Goal: Task Accomplishment & Management: Complete application form

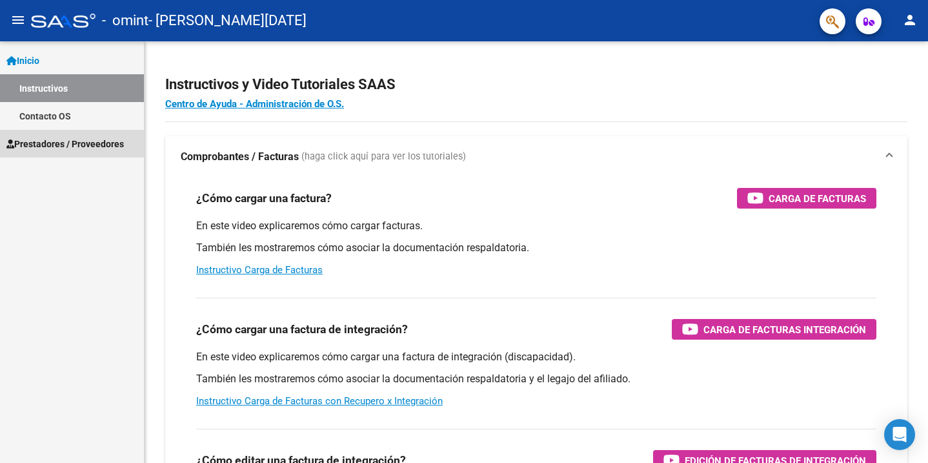
click at [78, 147] on span "Prestadores / Proveedores" at bounding box center [65, 144] width 118 height 14
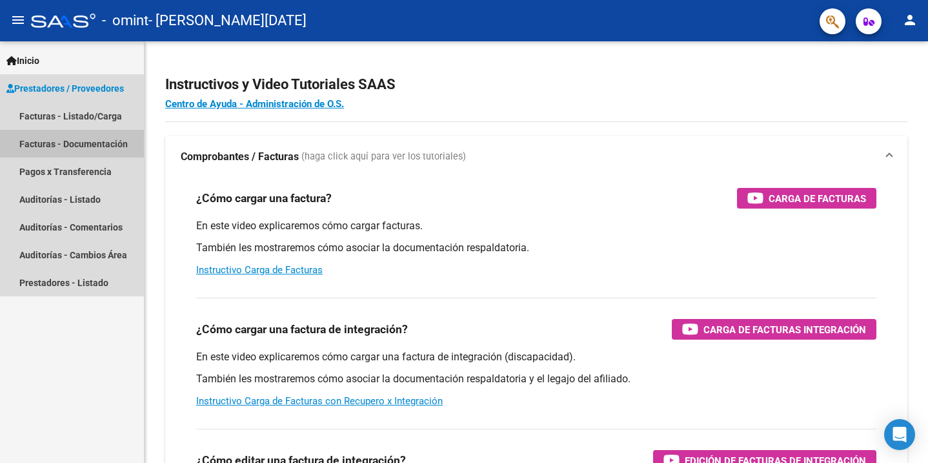
click at [77, 145] on link "Facturas - Documentación" at bounding box center [72, 144] width 144 height 28
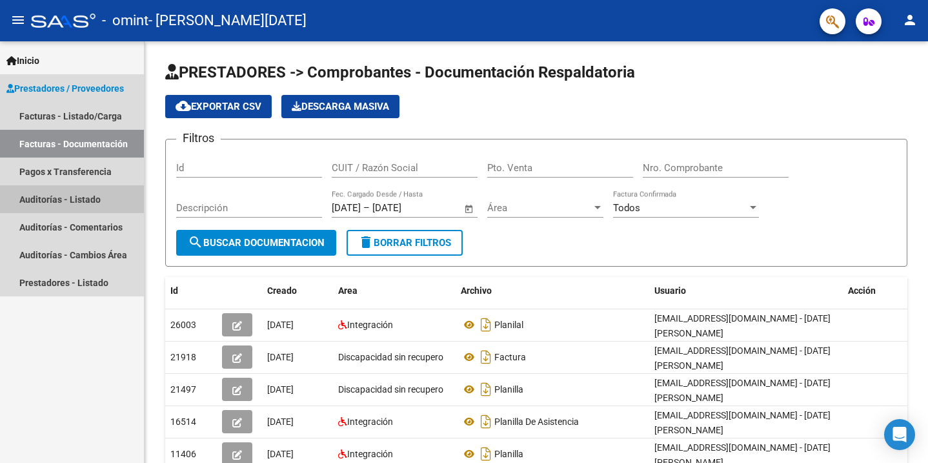
click at [59, 206] on link "Auditorías - Listado" at bounding box center [72, 199] width 144 height 28
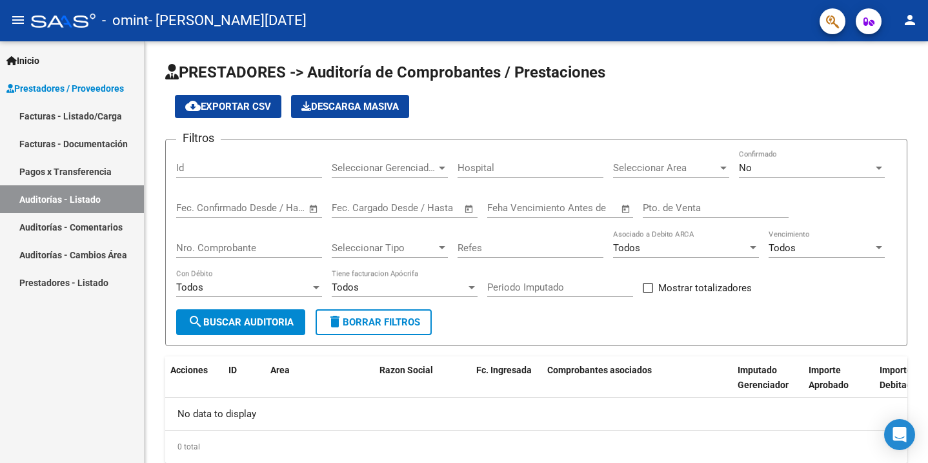
click at [61, 111] on link "Facturas - Listado/Carga" at bounding box center [72, 116] width 144 height 28
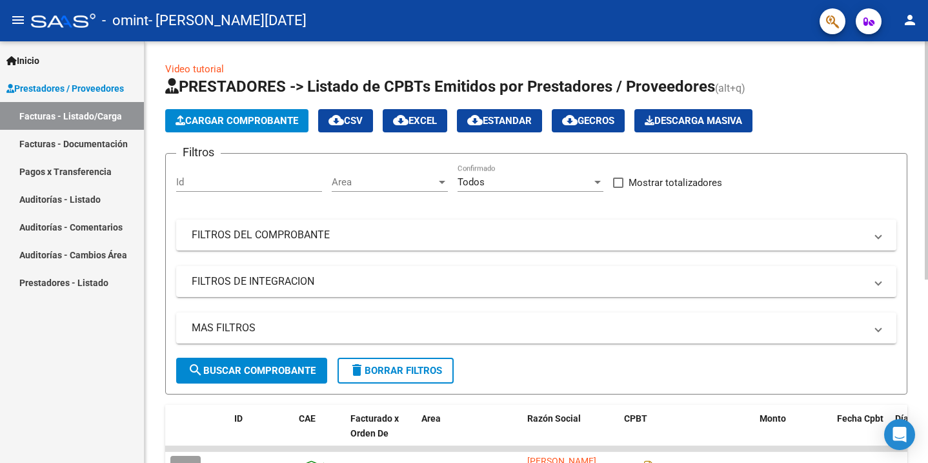
scroll to position [0, 3]
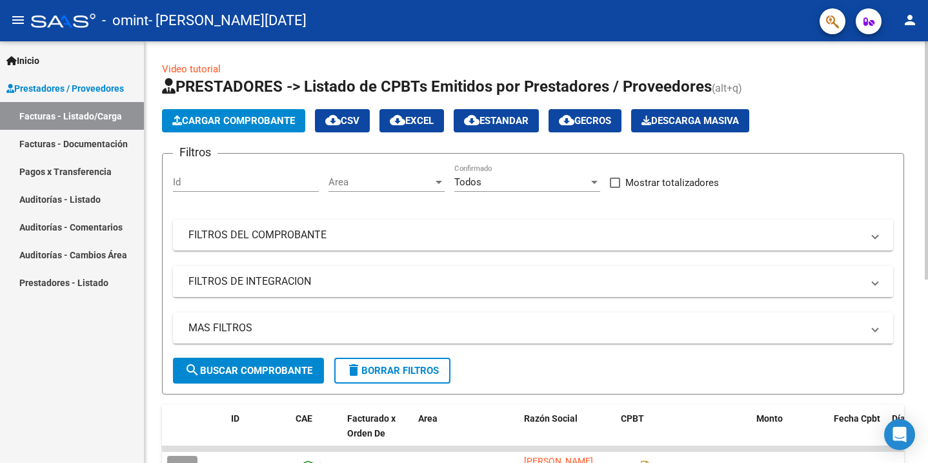
drag, startPoint x: 925, startPoint y: 272, endPoint x: 917, endPoint y: 361, distance: 89.4
click at [917, 361] on div "Video tutorial PRESTADORES -> Listado de CPBTs Emitidos por Prestadores / Prove…" at bounding box center [533, 414] width 784 height 747
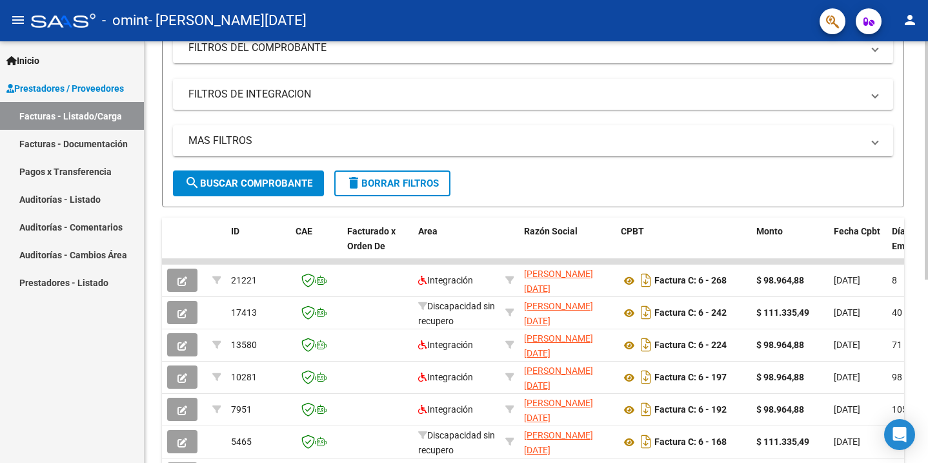
scroll to position [223, 3]
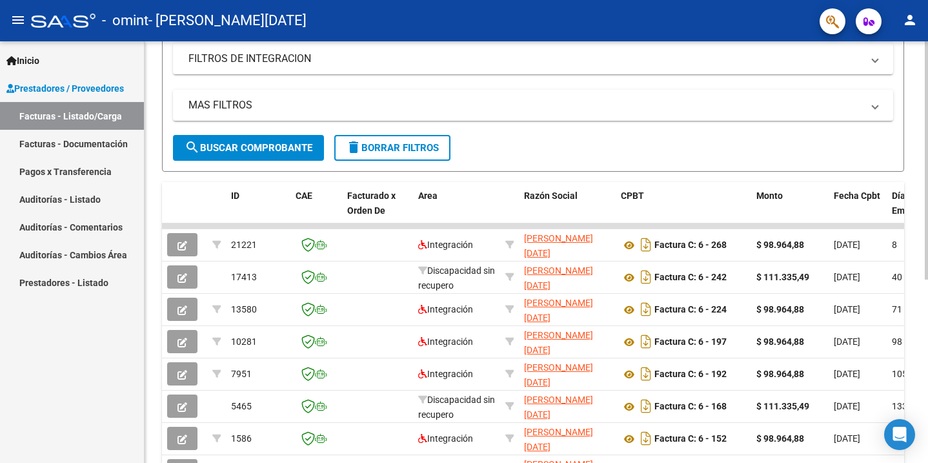
click at [899, 404] on div "Video tutorial PRESTADORES -> Listado de CPBTs Emitidos por Prestadores / Prove…" at bounding box center [534, 192] width 787 height 747
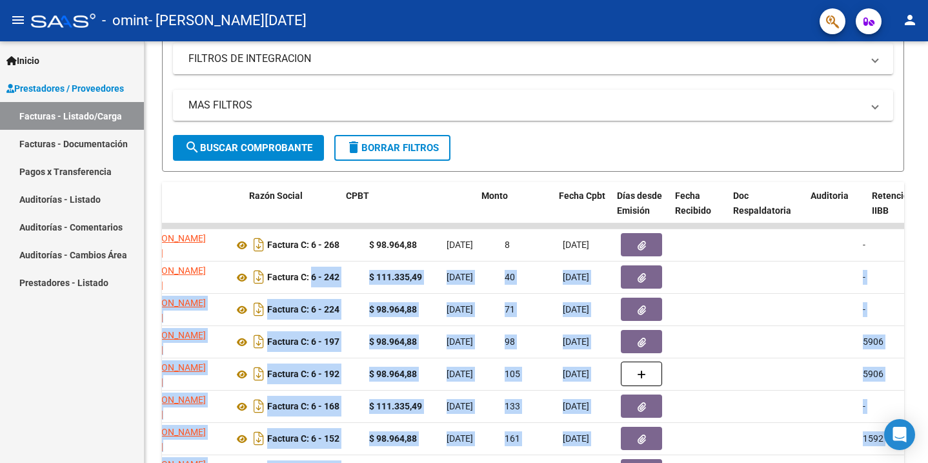
drag, startPoint x: 697, startPoint y: 283, endPoint x: 929, endPoint y: 291, distance: 232.5
click at [928, 291] on html "menu - omint - [PERSON_NAME][DATE] person Inicio Instructivos Contacto OS Prest…" at bounding box center [464, 231] width 928 height 463
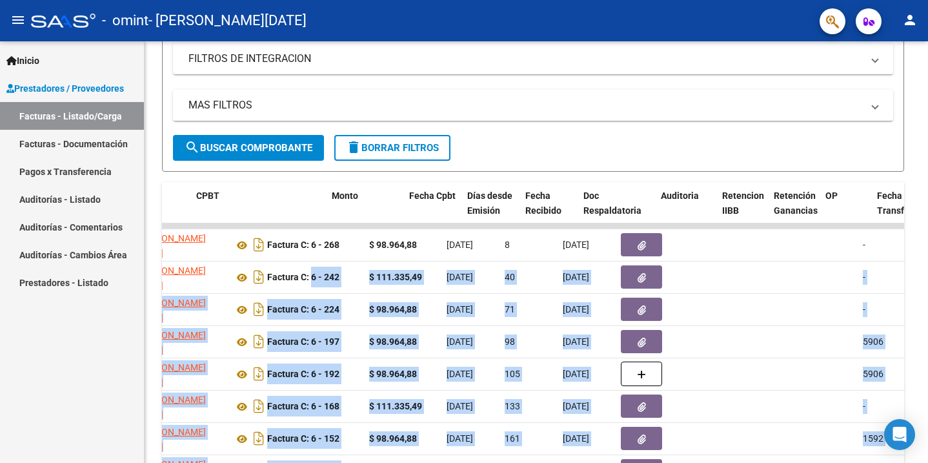
scroll to position [0, 425]
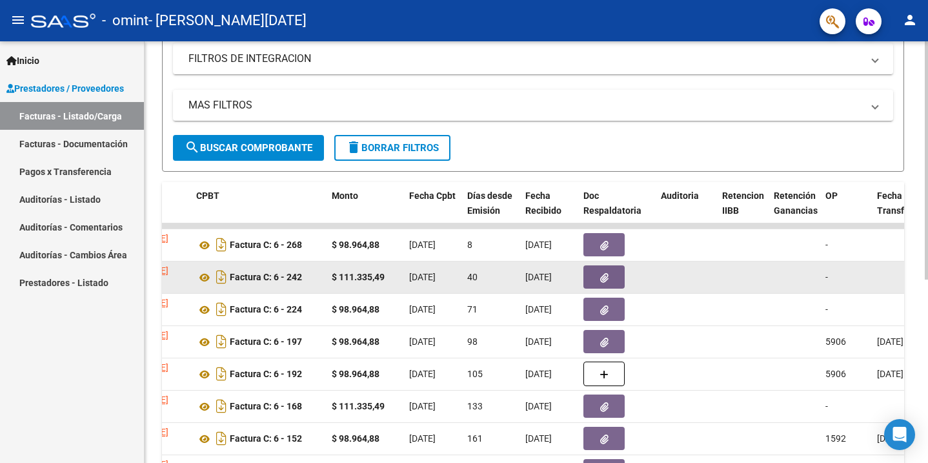
click at [848, 285] on datatable-body-cell "-" at bounding box center [847, 277] width 52 height 32
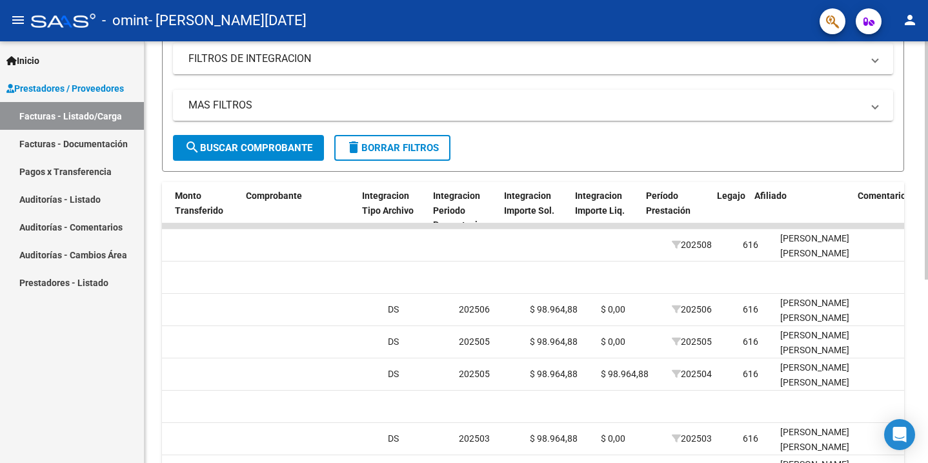
scroll to position [0, 1237]
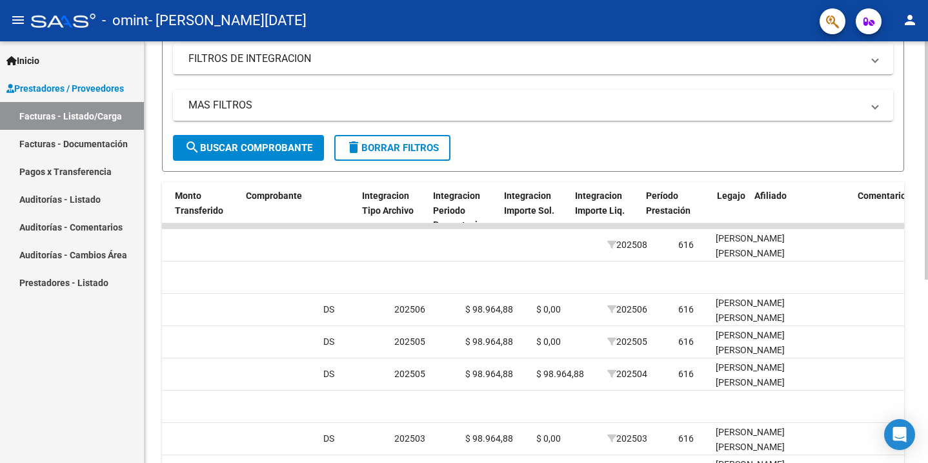
drag, startPoint x: 864, startPoint y: 276, endPoint x: 912, endPoint y: 281, distance: 48.1
click at [912, 281] on div "Video tutorial PRESTADORES -> Listado de CPBTs Emitidos por Prestadores / Prove…" at bounding box center [533, 192] width 784 height 747
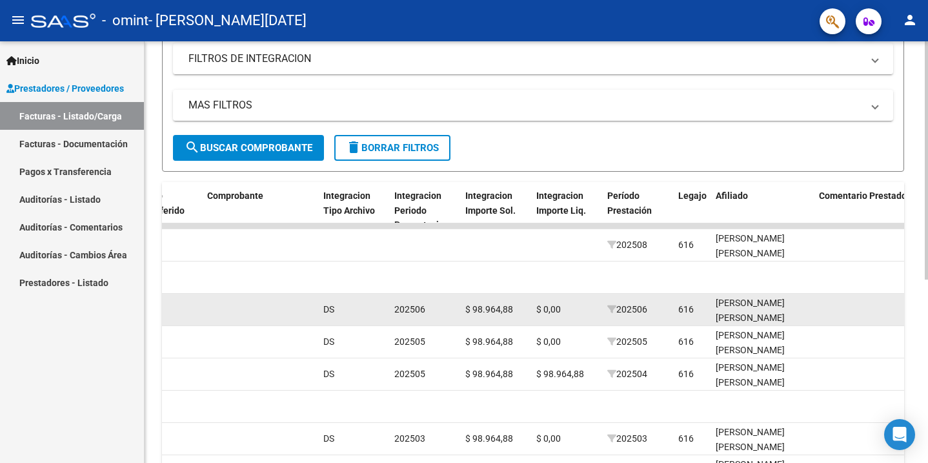
click at [833, 303] on datatable-body-cell at bounding box center [894, 310] width 161 height 32
click at [809, 303] on datatable-body-cell "[PERSON_NAME] [PERSON_NAME] 20563538415" at bounding box center [762, 310] width 103 height 32
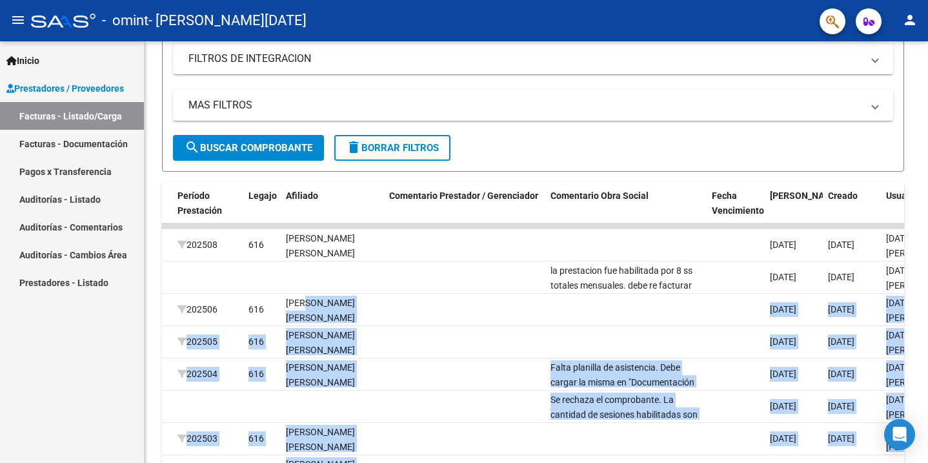
drag, startPoint x: 736, startPoint y: 305, endPoint x: 929, endPoint y: 303, distance: 193.0
click at [928, 303] on html "menu - omint - [PERSON_NAME][DATE] person Inicio Instructivos Contacto OS Prest…" at bounding box center [464, 231] width 928 height 463
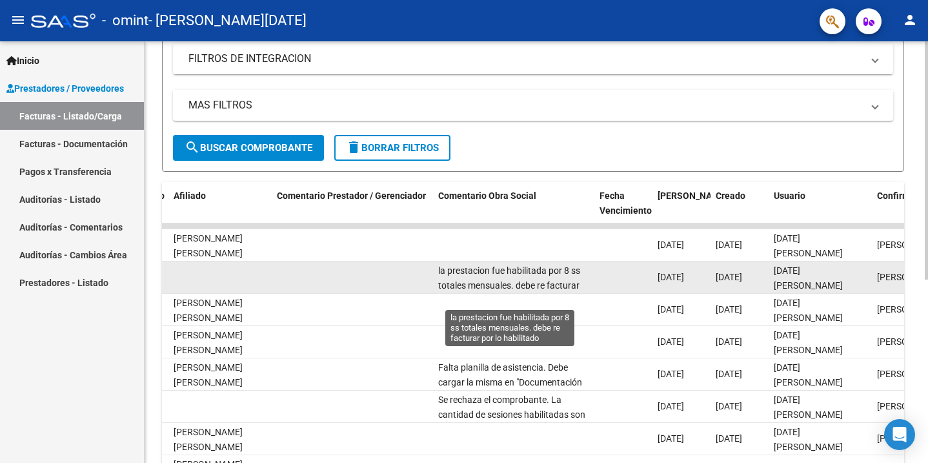
click at [551, 280] on span "la prestacion fue habilitada por 8 ss totales mensuales. debe re facturar por l…" at bounding box center [509, 285] width 142 height 40
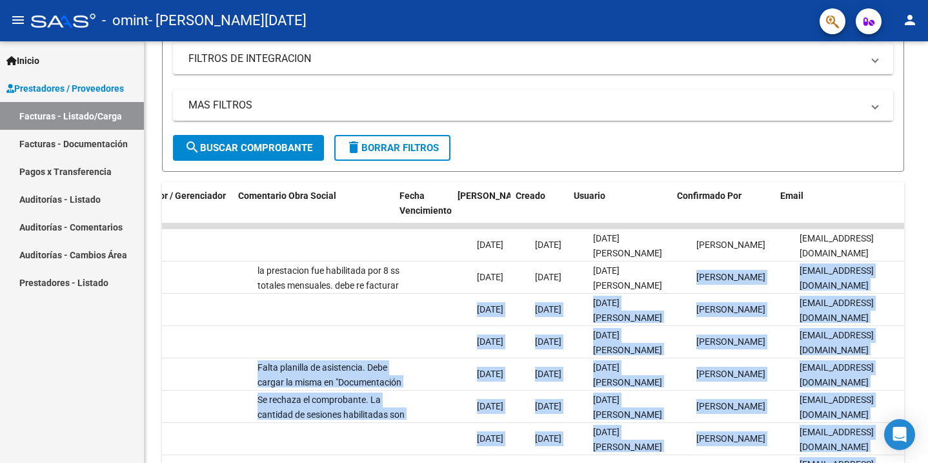
scroll to position [0, 1979]
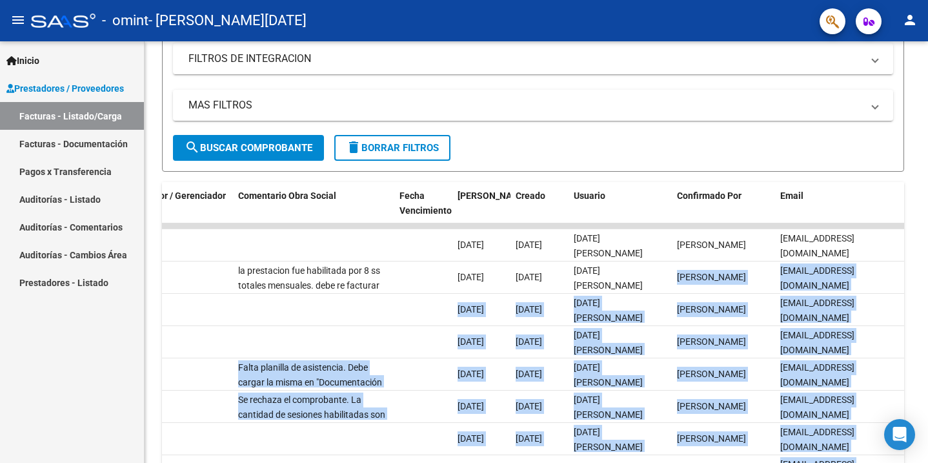
drag, startPoint x: 910, startPoint y: 274, endPoint x: 929, endPoint y: 277, distance: 19.0
click at [928, 277] on html "menu - omint - [PERSON_NAME][DATE] person Inicio Instructivos Contacto OS Prest…" at bounding box center [464, 231] width 928 height 463
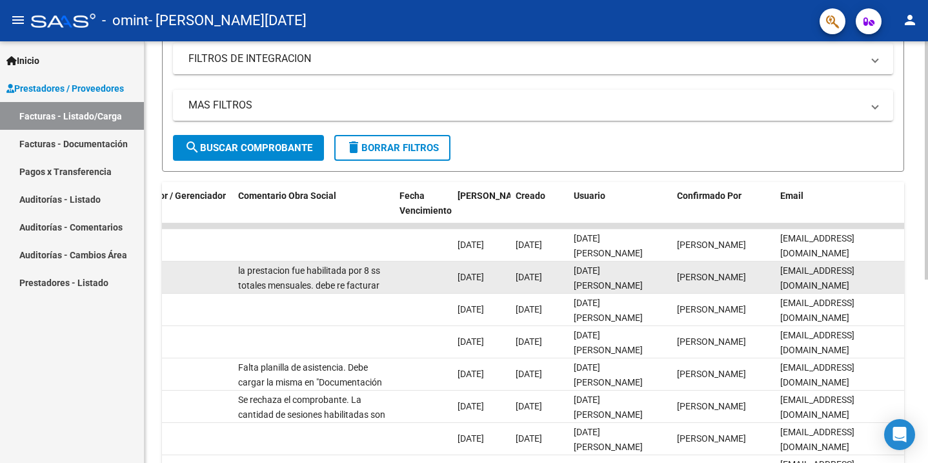
click at [319, 262] on datatable-body-cell "la prestacion fue habilitada por 8 ss totales mensuales. debe re facturar por l…" at bounding box center [313, 277] width 161 height 32
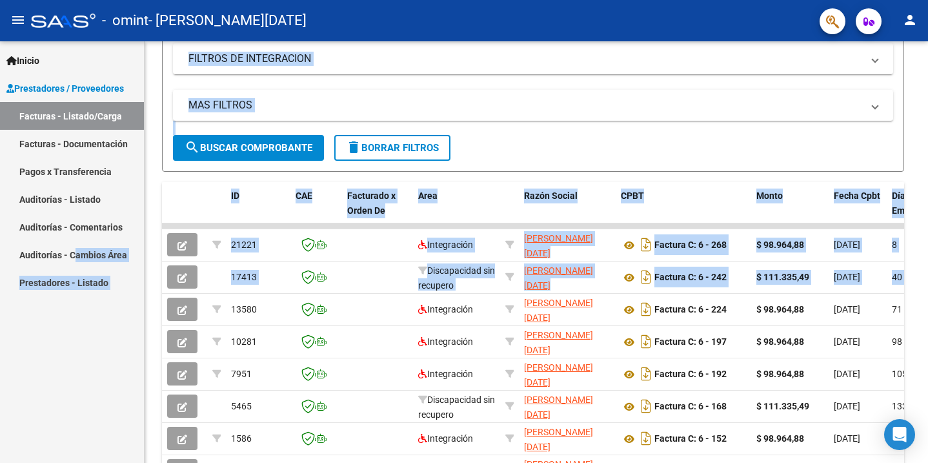
scroll to position [223, 0]
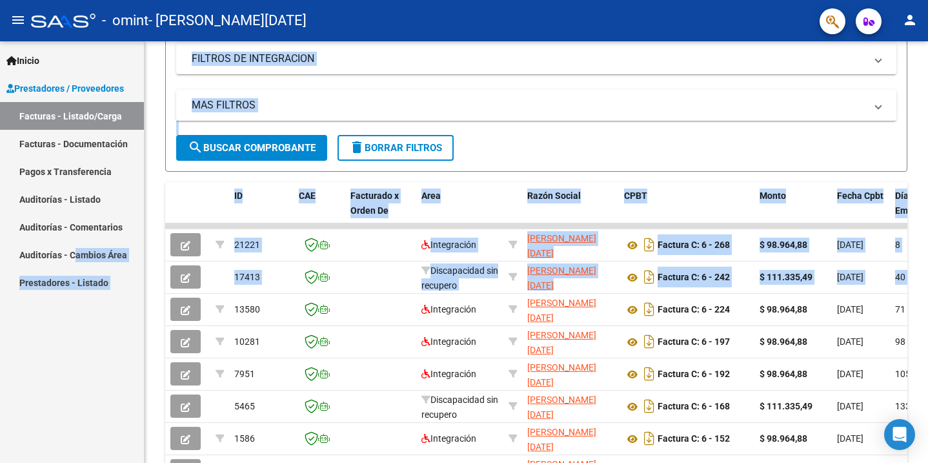
drag, startPoint x: 312, startPoint y: 276, endPoint x: 73, endPoint y: 251, distance: 240.8
click at [73, 251] on mat-sidenav-container "Inicio Instructivos Contacto OS Prestadores / Proveedores Facturas - Listado/Ca…" at bounding box center [464, 252] width 928 height 422
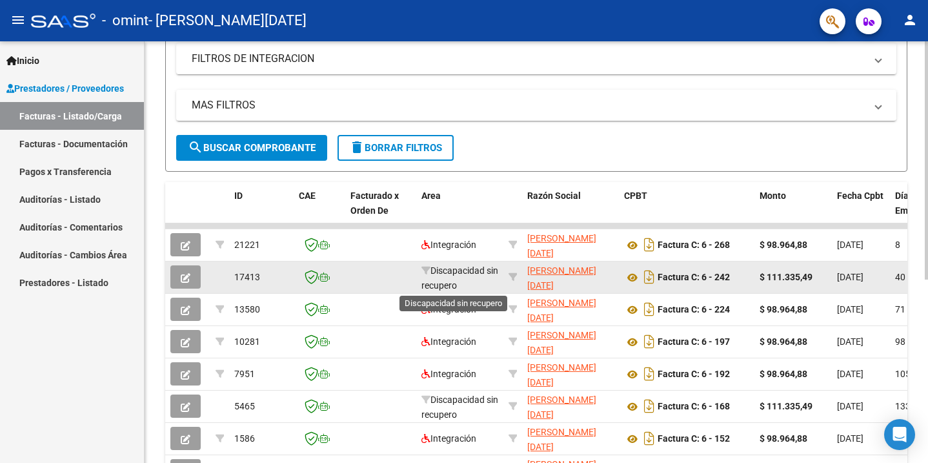
click at [433, 280] on span "Discapacidad sin recupero" at bounding box center [460, 277] width 77 height 25
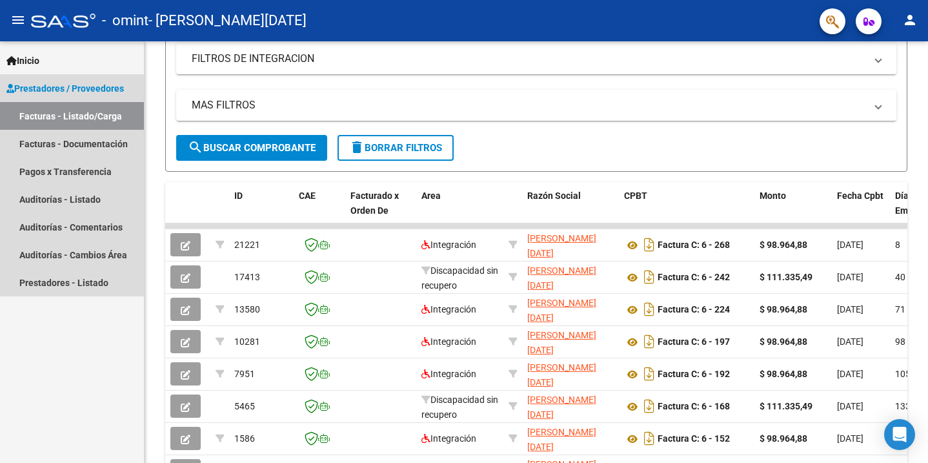
click at [81, 87] on span "Prestadores / Proveedores" at bounding box center [65, 88] width 118 height 14
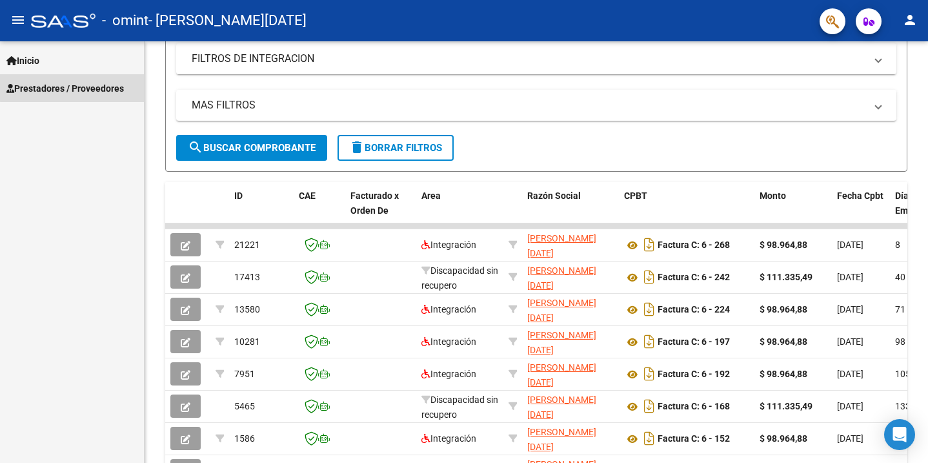
click at [81, 87] on span "Prestadores / Proveedores" at bounding box center [65, 88] width 118 height 14
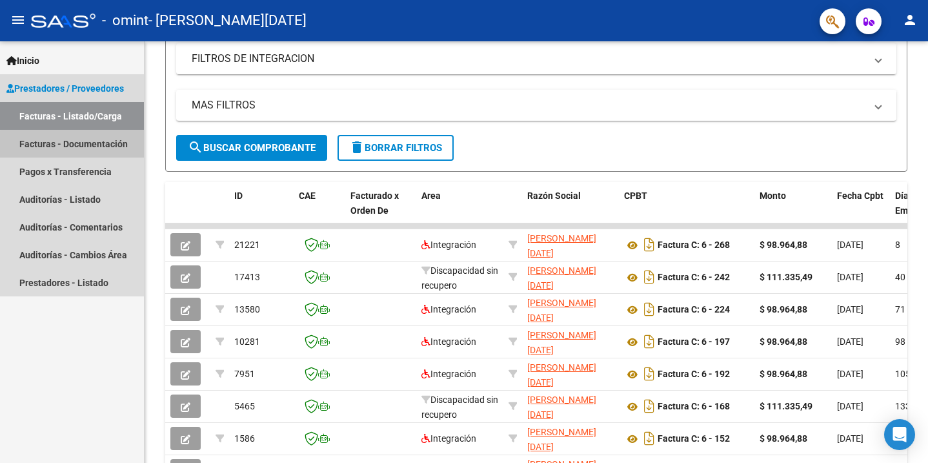
click at [74, 147] on link "Facturas - Documentación" at bounding box center [72, 144] width 144 height 28
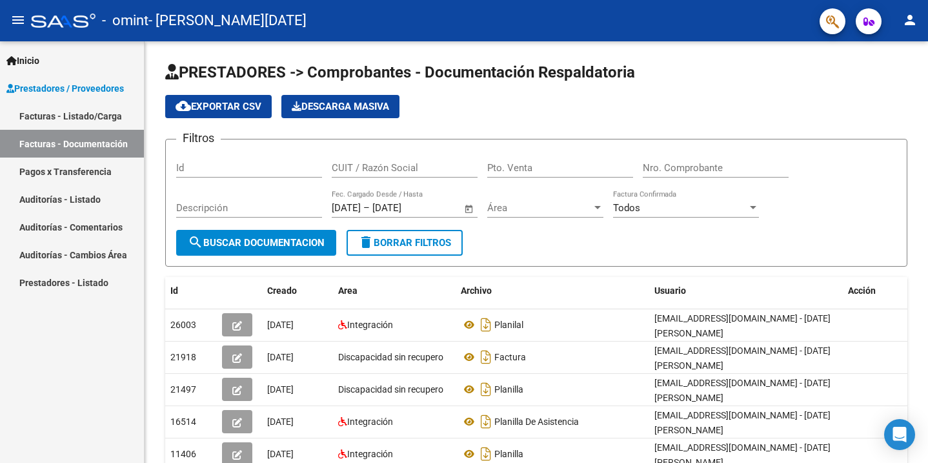
click at [69, 85] on span "Prestadores / Proveedores" at bounding box center [65, 88] width 118 height 14
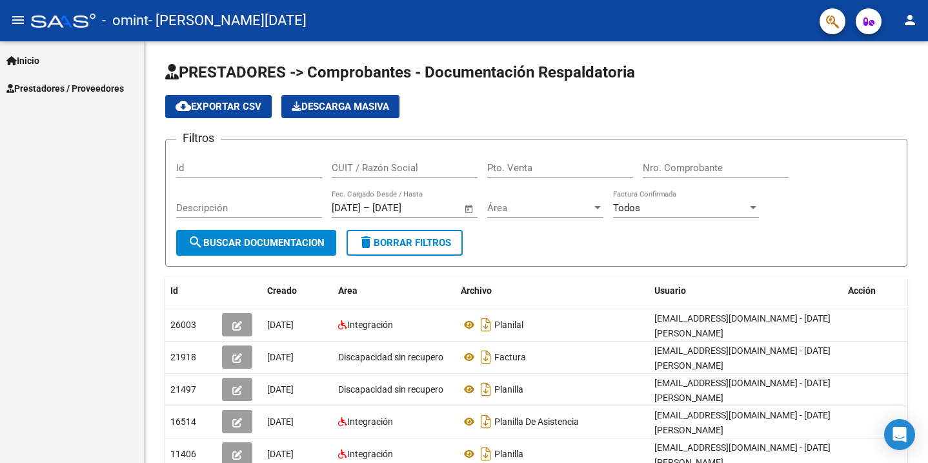
click at [69, 85] on span "Prestadores / Proveedores" at bounding box center [65, 88] width 118 height 14
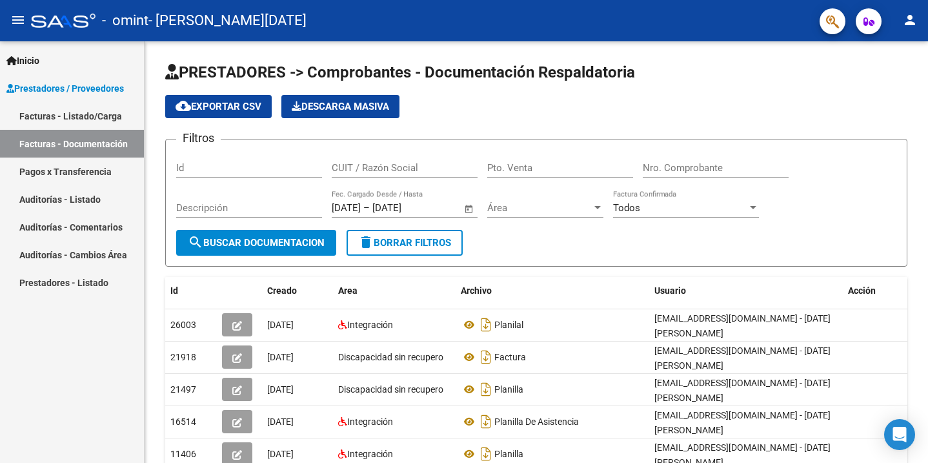
click at [34, 56] on span "Inicio" at bounding box center [22, 61] width 33 height 14
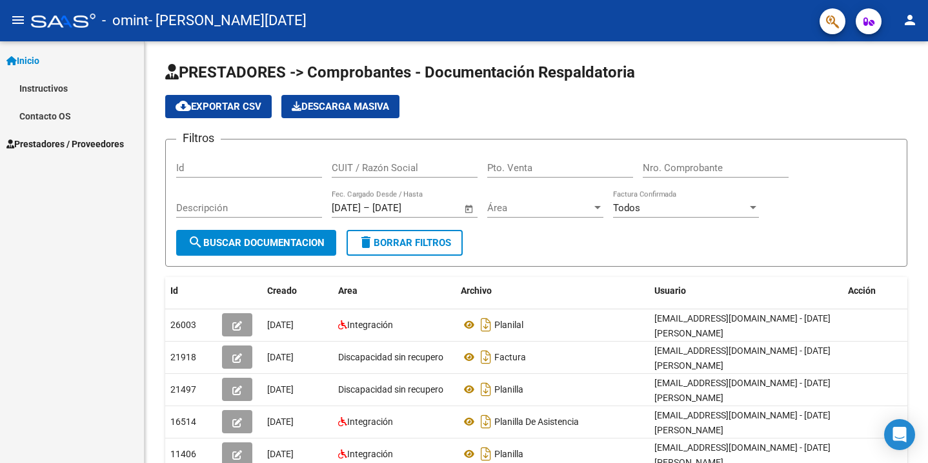
click at [57, 147] on span "Prestadores / Proveedores" at bounding box center [65, 144] width 118 height 14
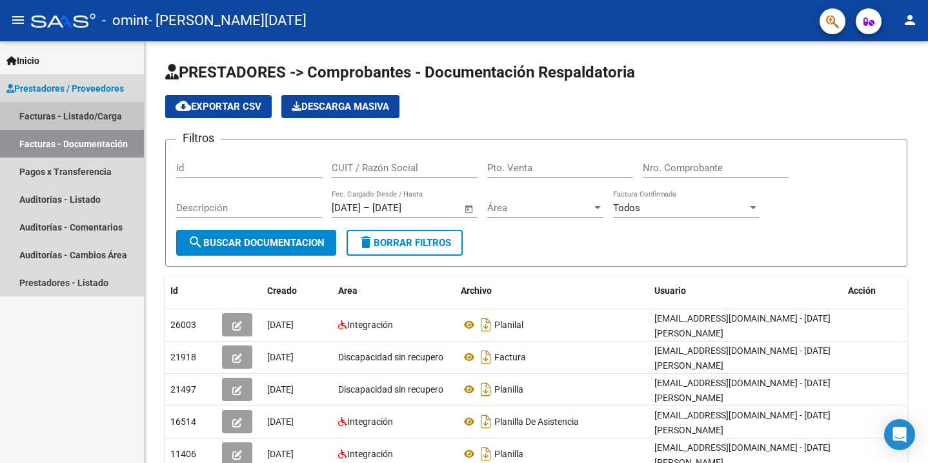
click at [102, 118] on link "Facturas - Listado/Carga" at bounding box center [72, 116] width 144 height 28
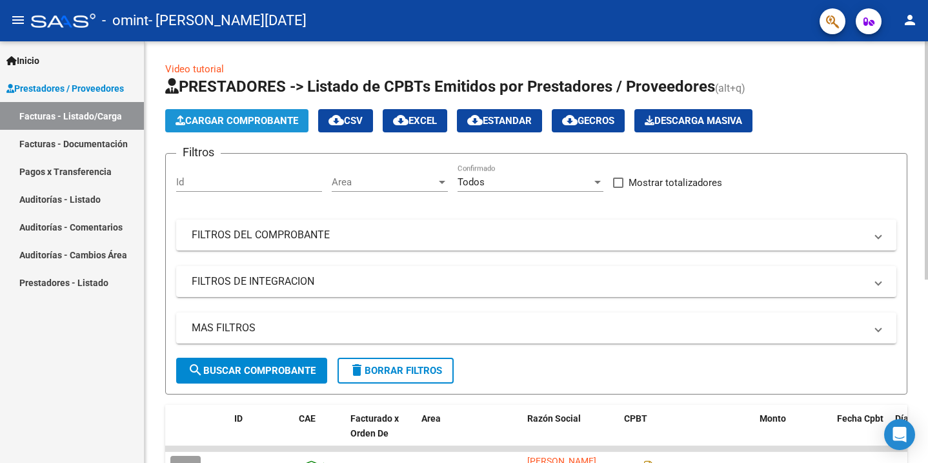
click at [236, 131] on button "Cargar Comprobante" at bounding box center [236, 120] width 143 height 23
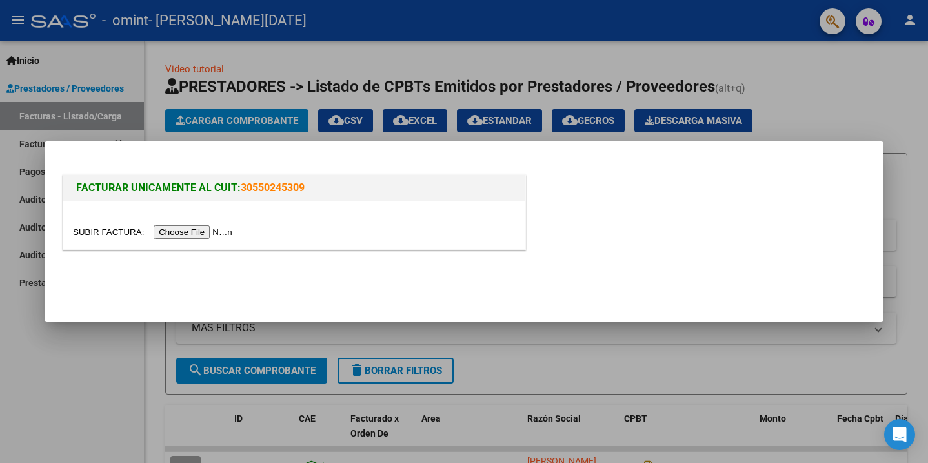
click at [170, 232] on input "file" at bounding box center [154, 232] width 163 height 14
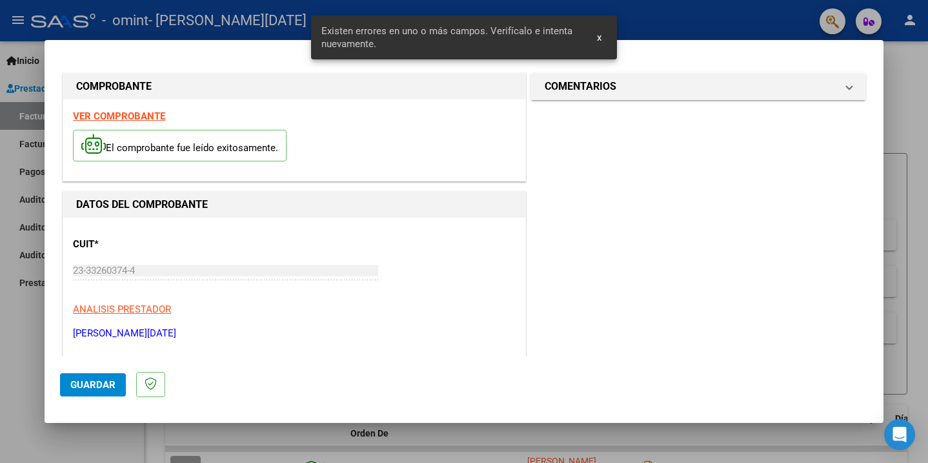
scroll to position [272, 0]
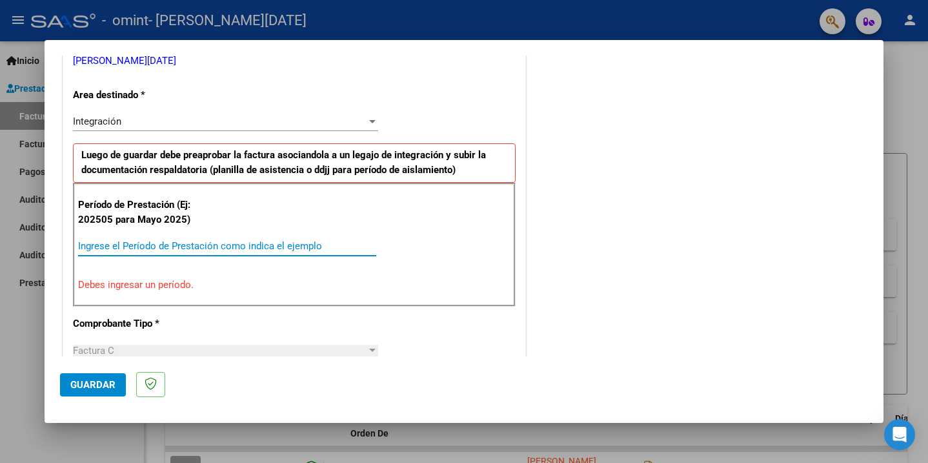
click at [238, 240] on input "Ingrese el Período de Prestación como indica el ejemplo" at bounding box center [227, 246] width 298 height 12
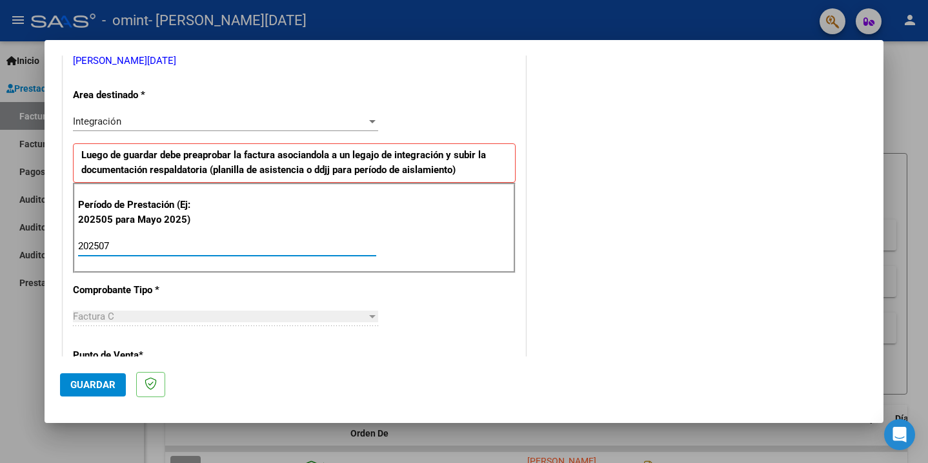
type input "202507"
click at [167, 336] on div "CUIT * 23-33260374-4 Ingresar CUIT ANALISIS PRESTADOR [PERSON_NAME][DATE] ARCA …" at bounding box center [294, 431] width 462 height 972
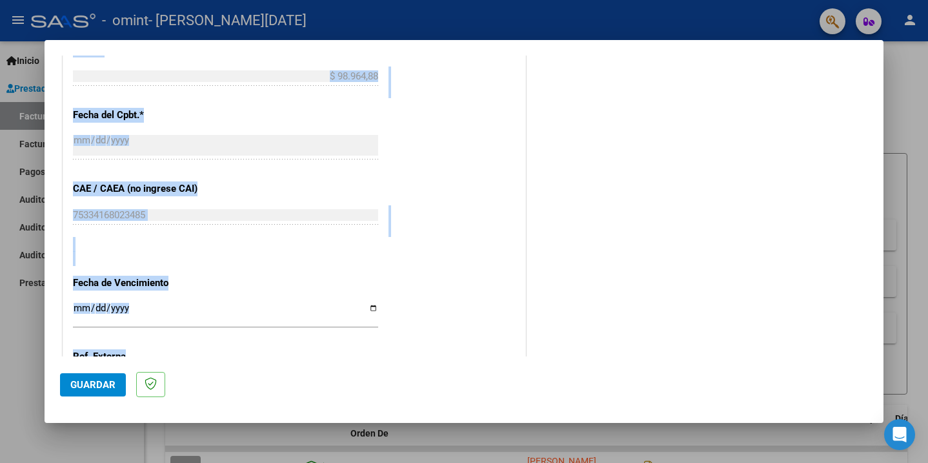
scroll to position [814, 0]
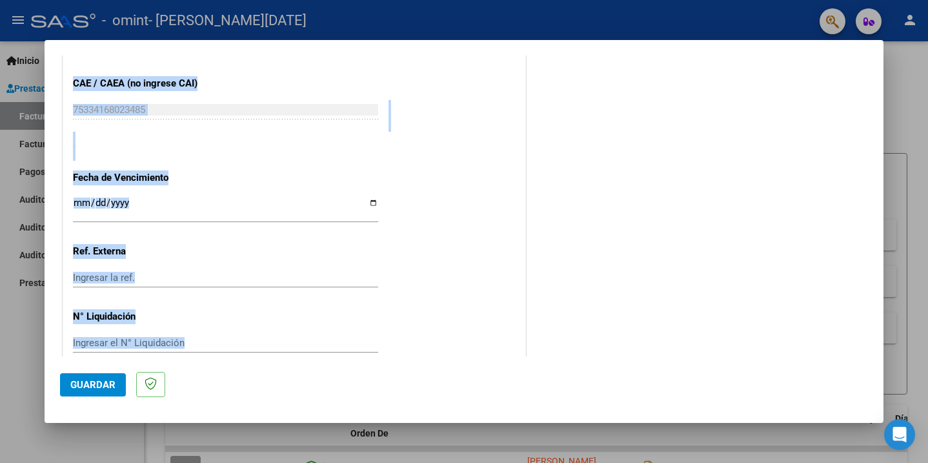
drag, startPoint x: 440, startPoint y: 320, endPoint x: 417, endPoint y: 401, distance: 84.6
click at [417, 401] on mat-dialog-container "COMPROBANTE VER COMPROBANTE El comprobante fue leído exitosamente. DATOS DEL CO…" at bounding box center [464, 231] width 839 height 383
click at [343, 276] on div "Ingresar la ref." at bounding box center [225, 284] width 305 height 32
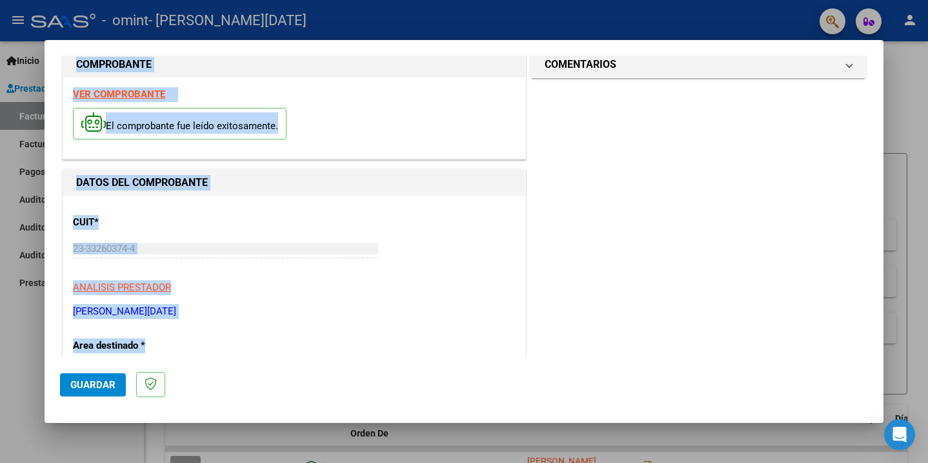
scroll to position [0, 0]
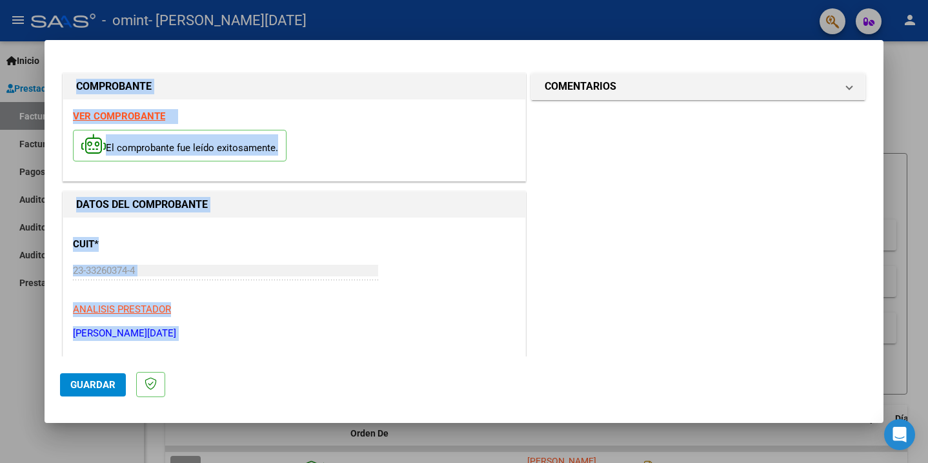
drag, startPoint x: 343, startPoint y: 276, endPoint x: 349, endPoint y: 1, distance: 274.4
click at [349, 1] on div "COMPROBANTE VER COMPROBANTE El comprobante fue leído exitosamente. DATOS DEL CO…" at bounding box center [464, 231] width 928 height 463
click at [284, 273] on input "23-33260374-4" at bounding box center [225, 271] width 305 height 12
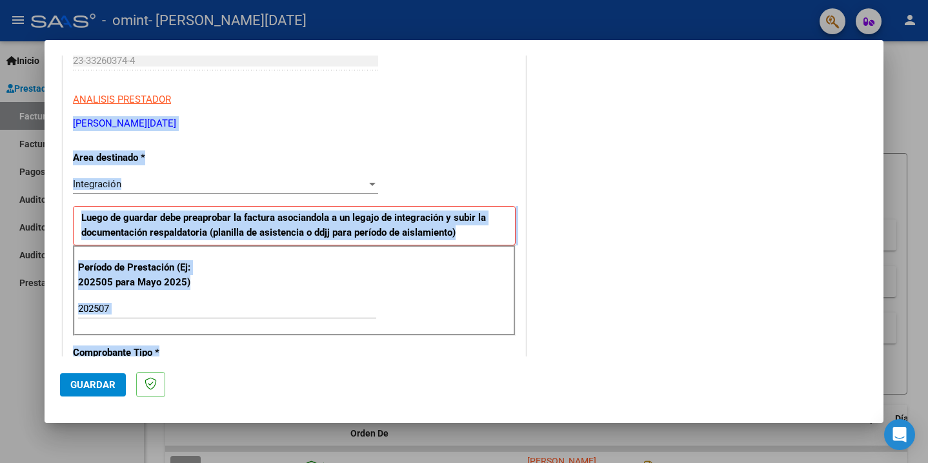
scroll to position [324, 0]
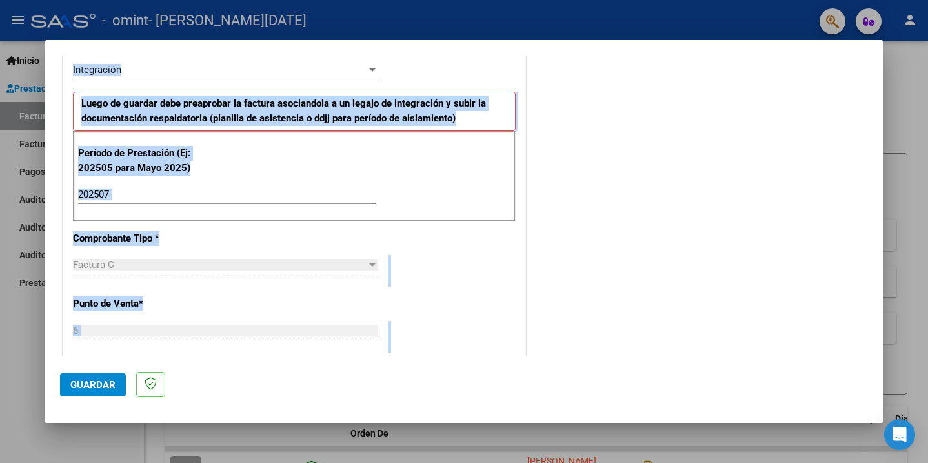
drag, startPoint x: 296, startPoint y: 308, endPoint x: 278, endPoint y: 394, distance: 88.4
click at [278, 394] on mat-dialog-container "COMPROBANTE VER COMPROBANTE El comprobante fue leído exitosamente. DATOS DEL CO…" at bounding box center [464, 231] width 839 height 383
click at [97, 388] on span "Guardar" at bounding box center [92, 385] width 45 height 12
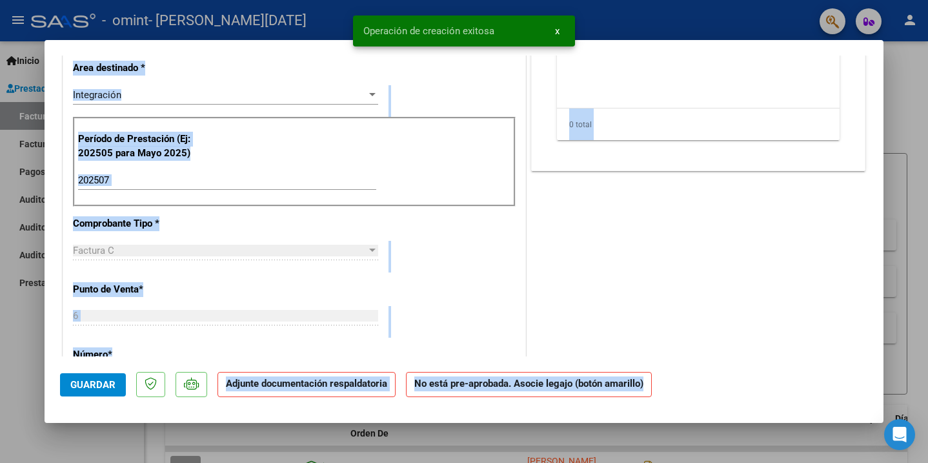
scroll to position [0, 0]
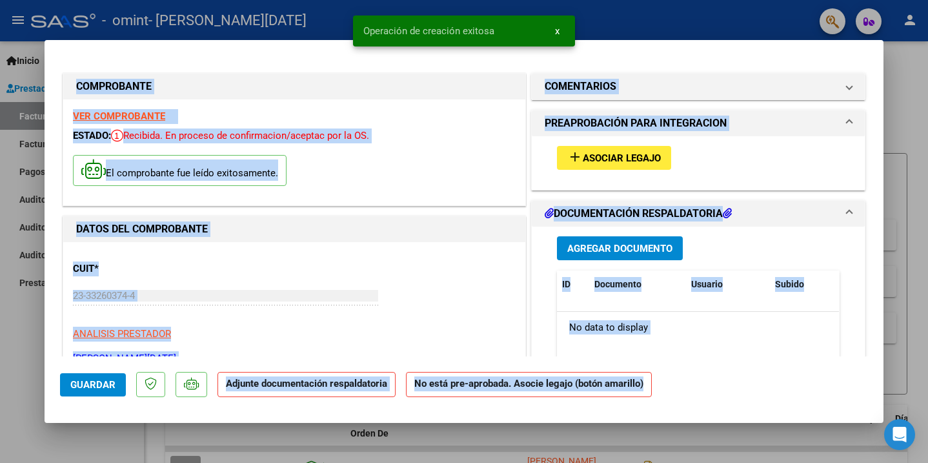
click at [418, 229] on h1 "DATOS DEL COMPROBANTE" at bounding box center [294, 228] width 436 height 15
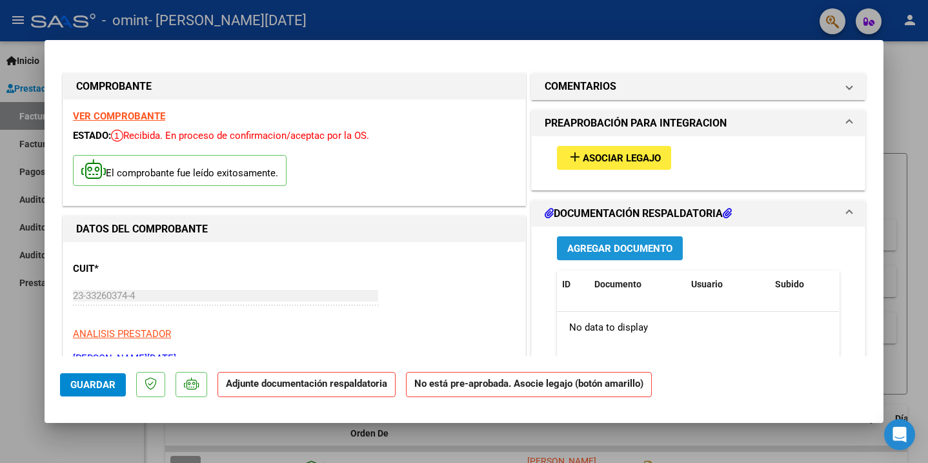
click at [597, 252] on span "Agregar Documento" at bounding box center [619, 249] width 105 height 12
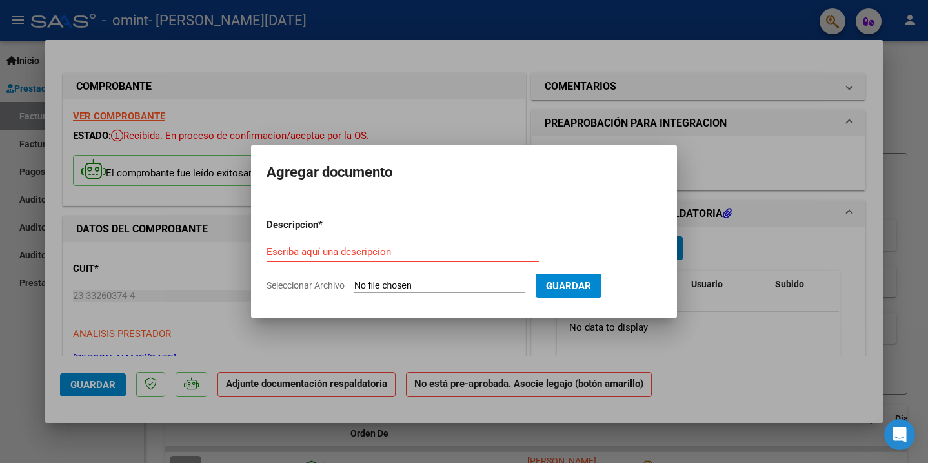
click at [385, 284] on input "Seleccionar Archivo" at bounding box center [439, 286] width 171 height 12
type input "C:\fakepath\[DATE] 11-31.pdf"
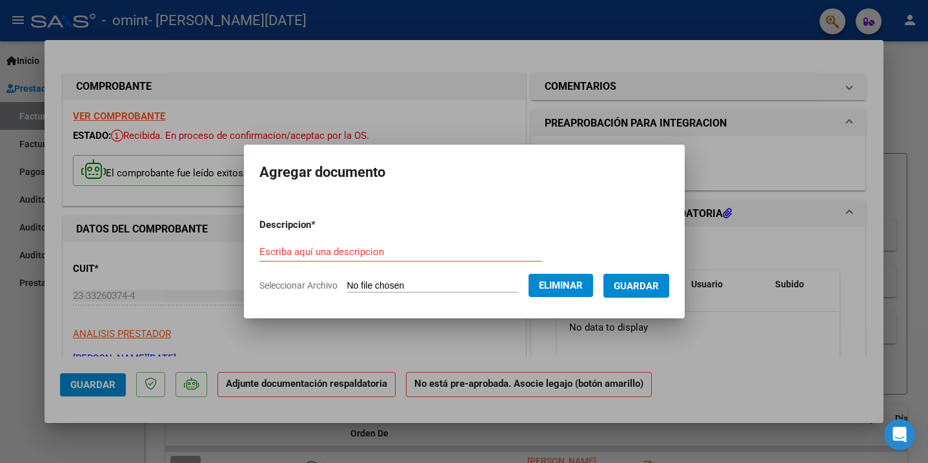
click at [356, 239] on form "Descripcion * Escriba aquí una descripcion Seleccionar Archivo Eliminar Guardar" at bounding box center [465, 255] width 410 height 94
click at [349, 249] on input "Escriba aquí una descripcion" at bounding box center [401, 252] width 283 height 12
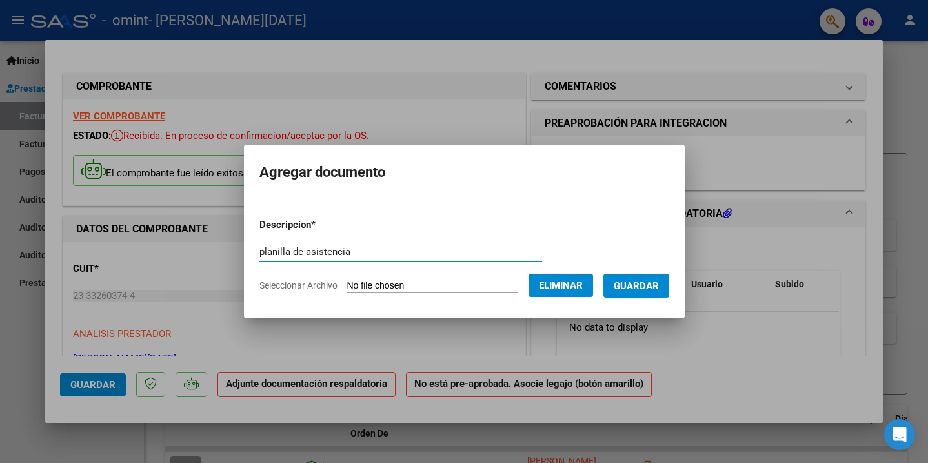
type input "planilla de asistencia"
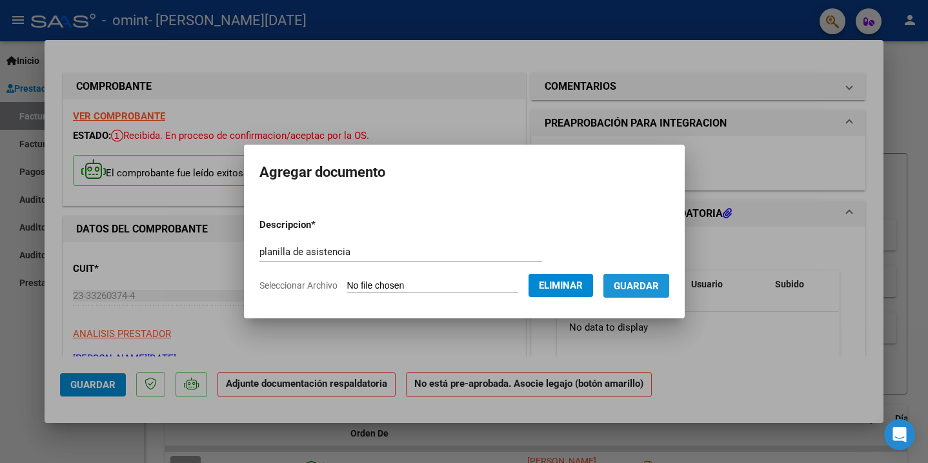
click at [657, 288] on span "Guardar" at bounding box center [636, 286] width 45 height 12
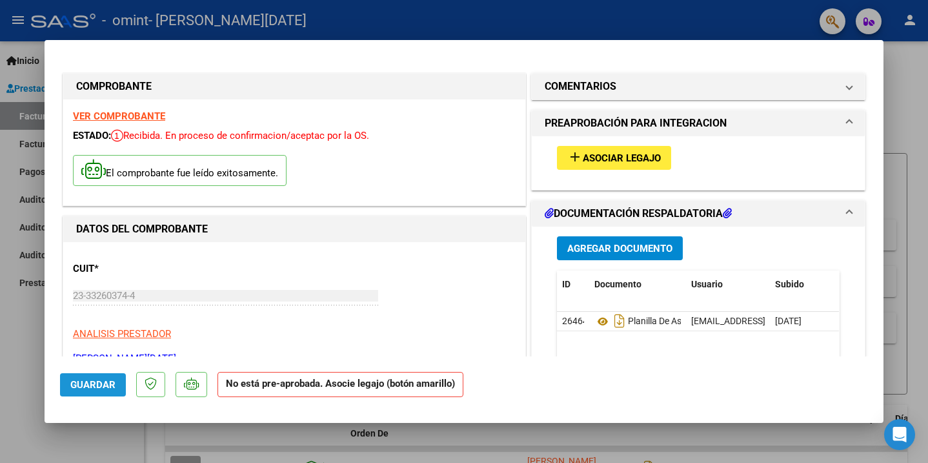
click at [101, 382] on span "Guardar" at bounding box center [92, 385] width 45 height 12
click at [910, 364] on div at bounding box center [464, 231] width 928 height 463
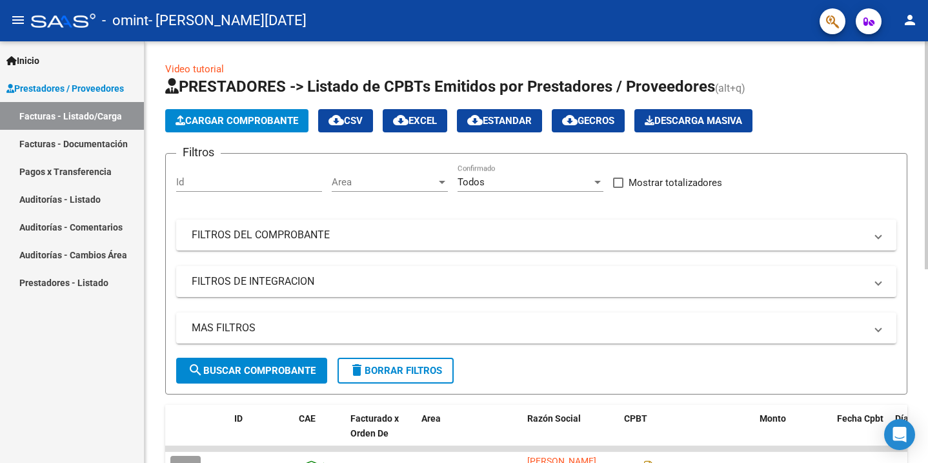
click at [927, 261] on div at bounding box center [926, 155] width 3 height 228
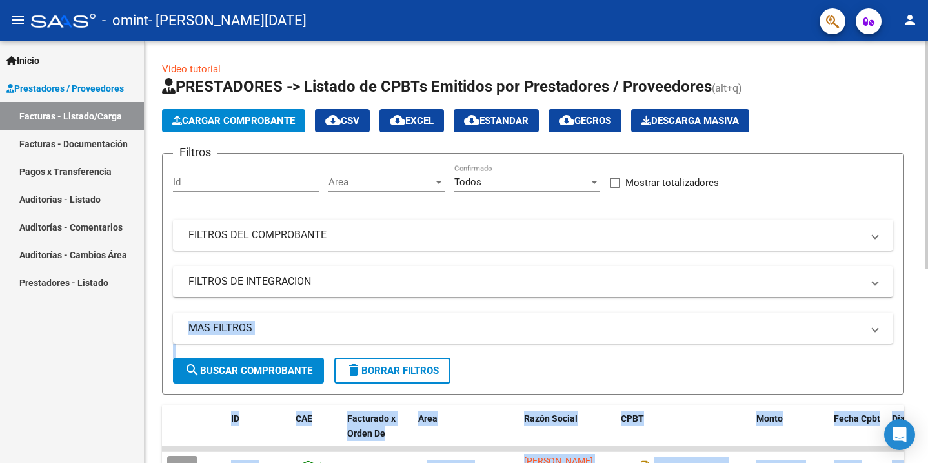
drag, startPoint x: 925, startPoint y: 264, endPoint x: 927, endPoint y: 293, distance: 29.2
click at [927, 293] on div "Video tutorial PRESTADORES -> Listado de CPBTs Emitidos por Prestadores / Prove…" at bounding box center [534, 430] width 787 height 779
click at [918, 309] on div "Video tutorial PRESTADORES -> Listado de CPBTs Emitidos por Prestadores / Prove…" at bounding box center [533, 430] width 784 height 779
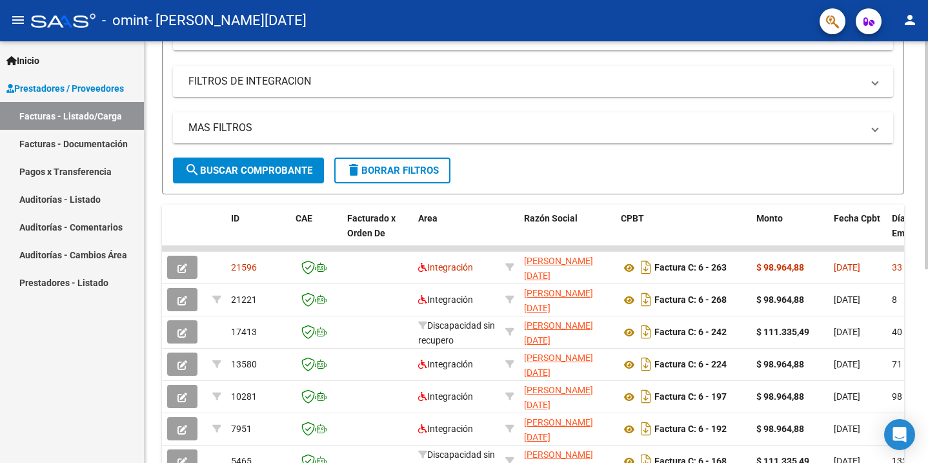
scroll to position [242, 3]
